Goal: Information Seeking & Learning: Learn about a topic

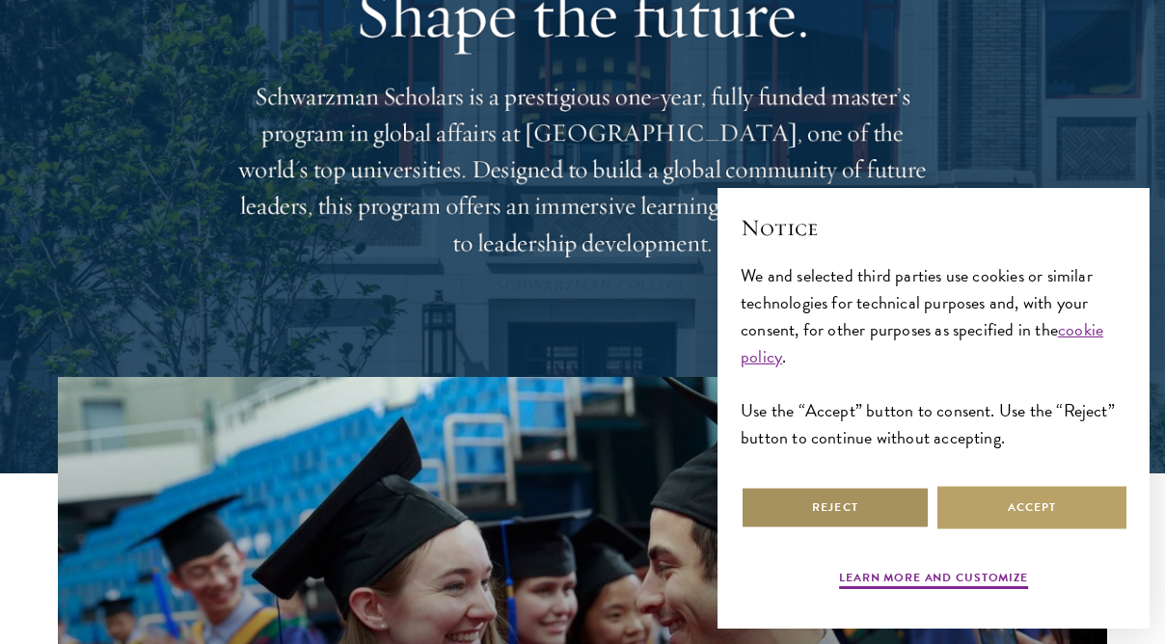
click at [831, 486] on button "Reject" at bounding box center [834, 507] width 189 height 43
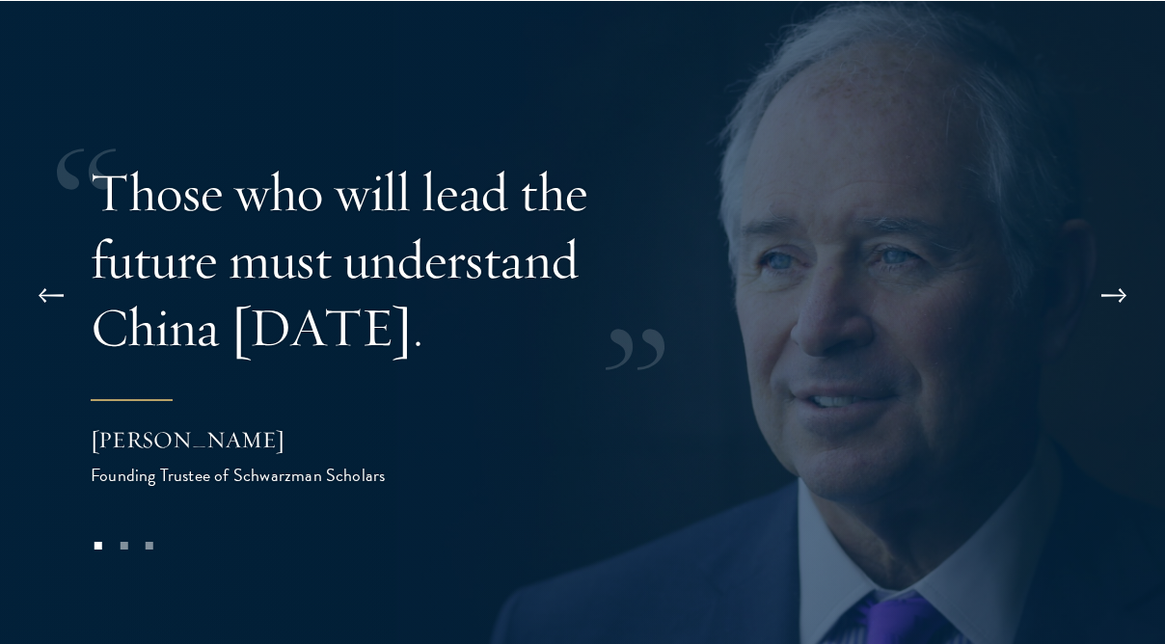
scroll to position [3566, 0]
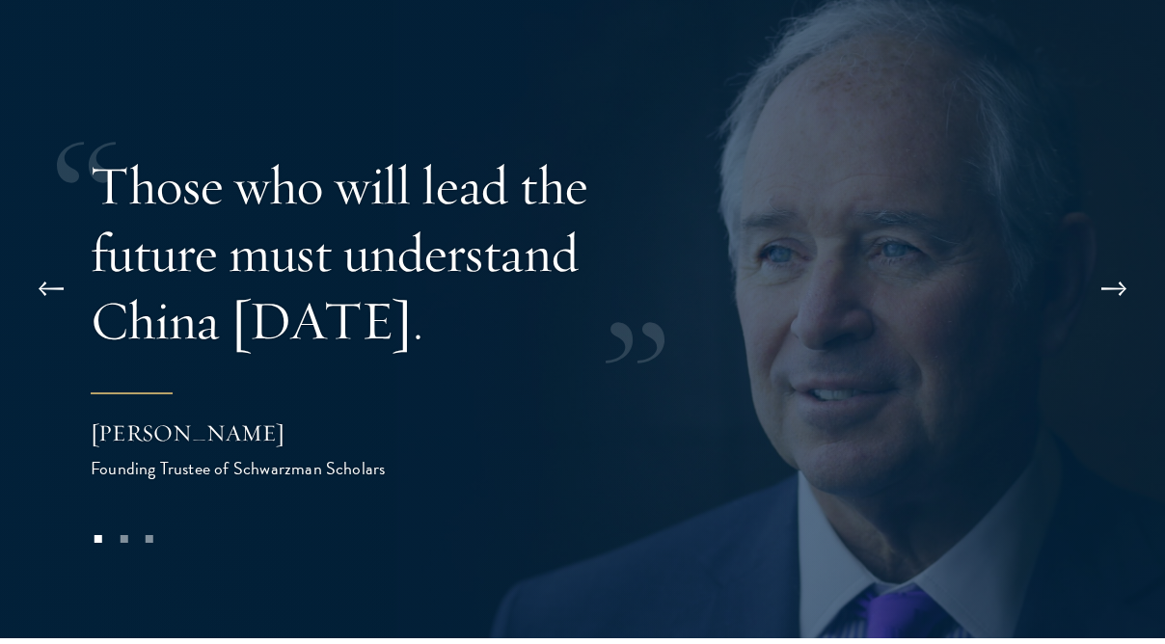
drag, startPoint x: 159, startPoint y: 375, endPoint x: 427, endPoint y: 376, distance: 268.0
click at [427, 416] on div "[PERSON_NAME]" at bounding box center [284, 432] width 386 height 33
click at [194, 416] on div "[PERSON_NAME]" at bounding box center [284, 432] width 386 height 33
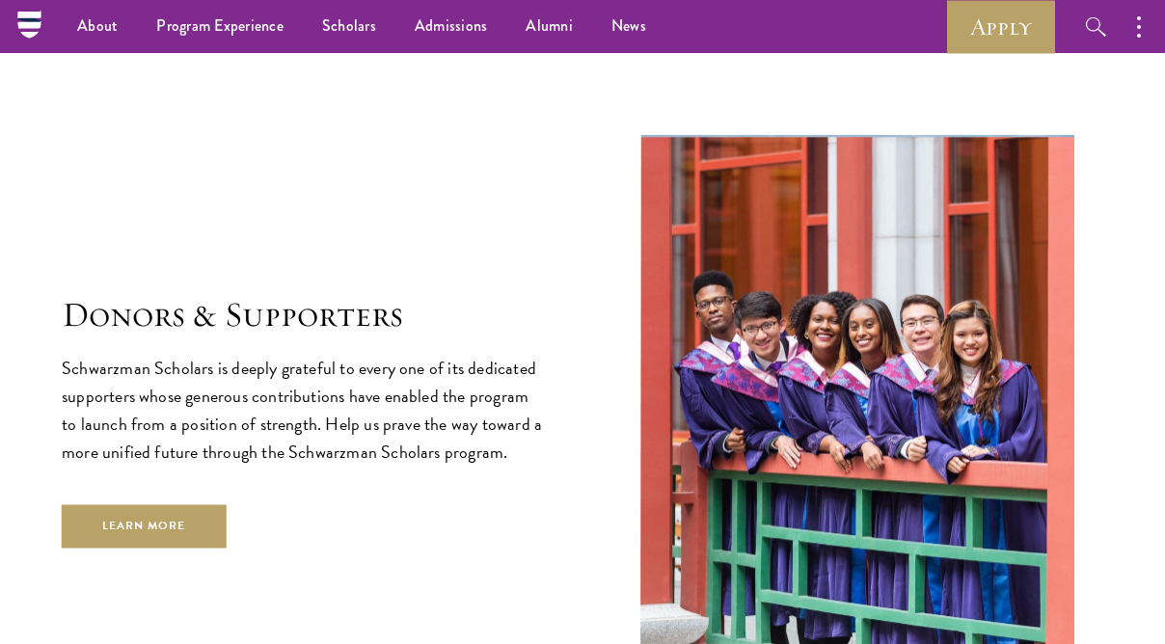
scroll to position [4806, 0]
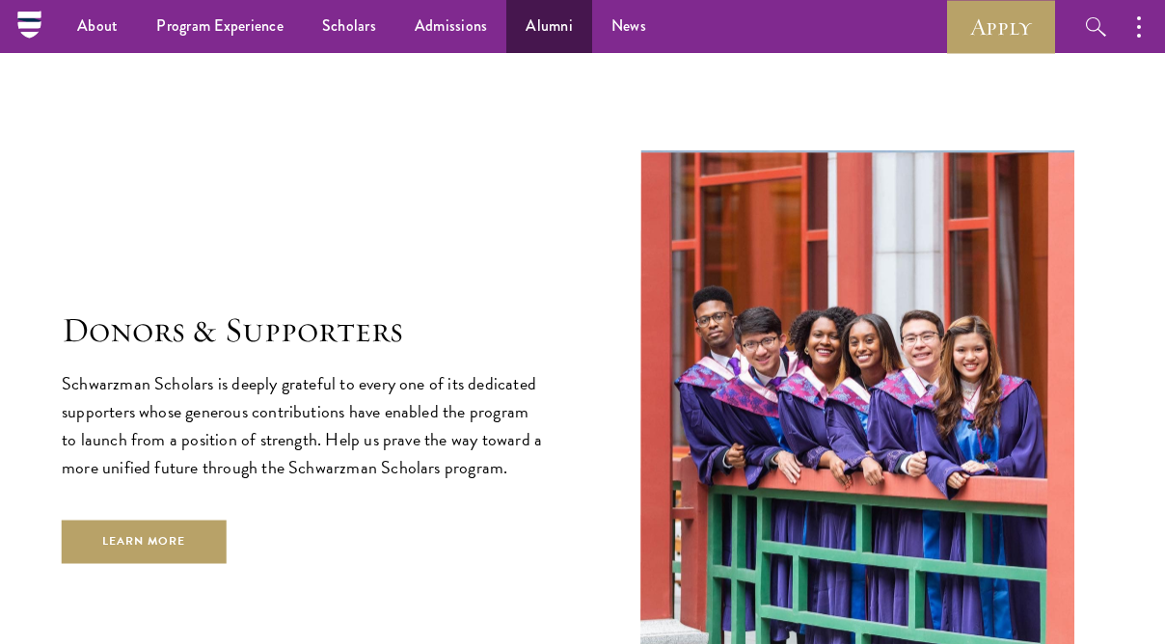
click at [544, 17] on link "Alumni" at bounding box center [549, 26] width 86 height 53
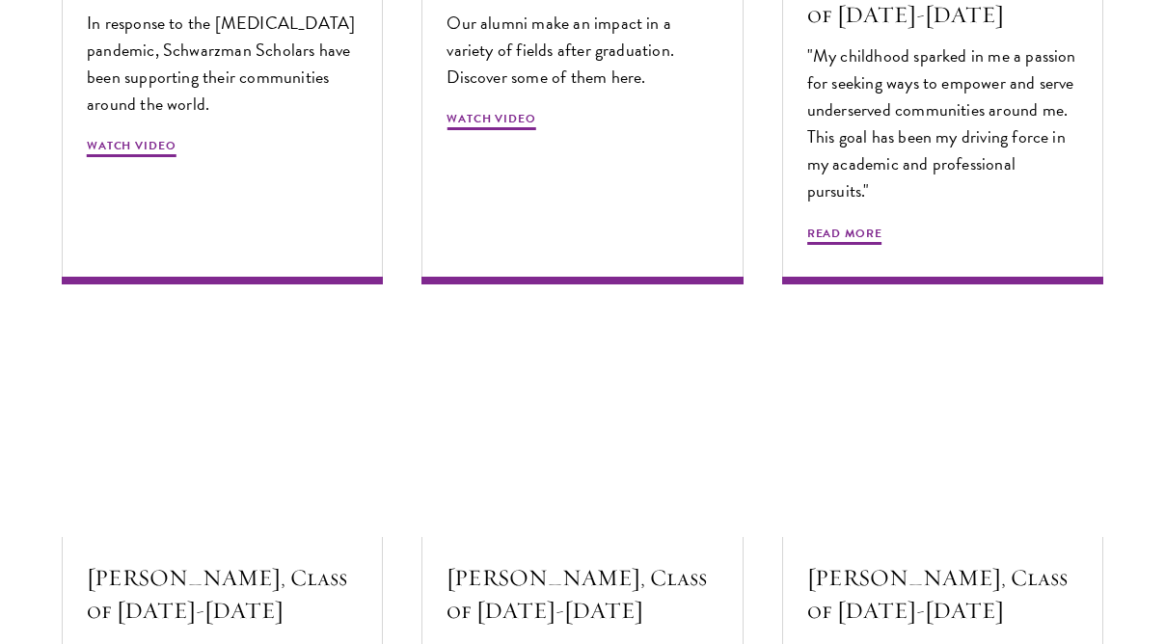
scroll to position [6156, 0]
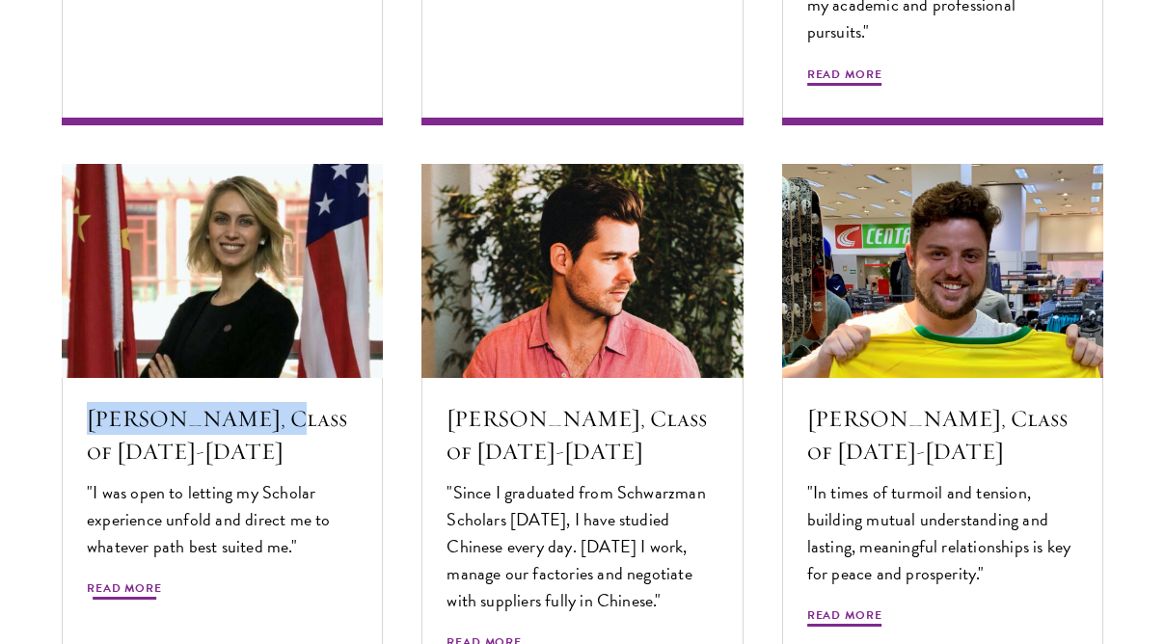
drag, startPoint x: 29, startPoint y: 416, endPoint x: 282, endPoint y: 417, distance: 253.5
click at [282, 417] on section "Alumni Stories Nuanced thinkers. Creative problem solvers. Global citizens. Our…" at bounding box center [582, 47] width 1165 height 1524
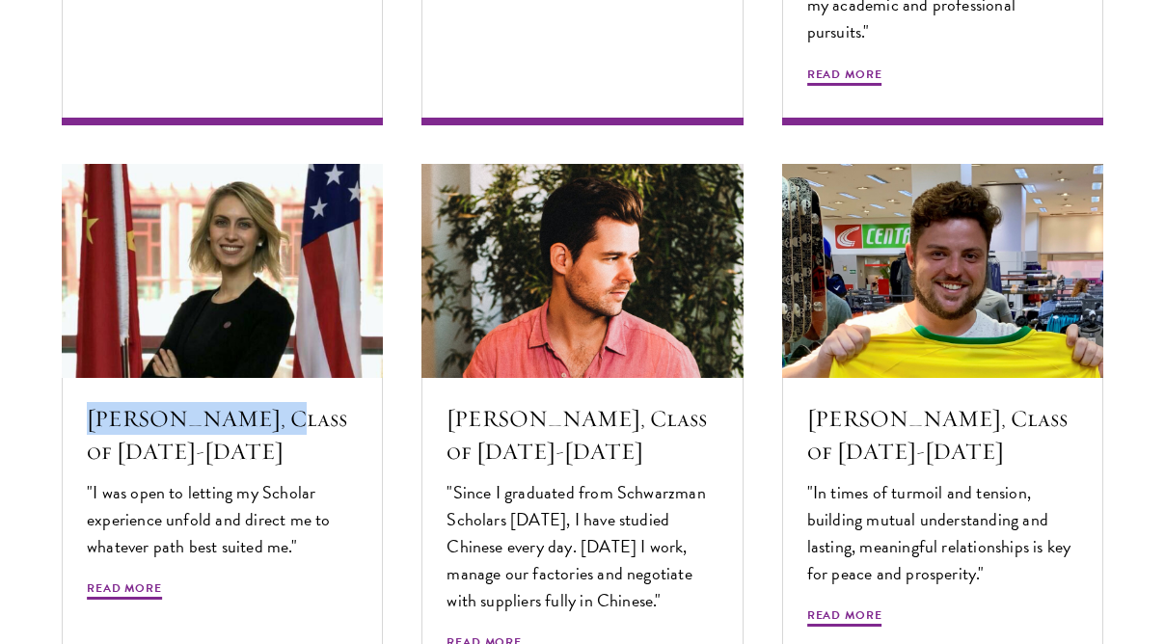
copy h5 "Miranda Gottlieb"
